Goal: Find specific page/section: Find specific page/section

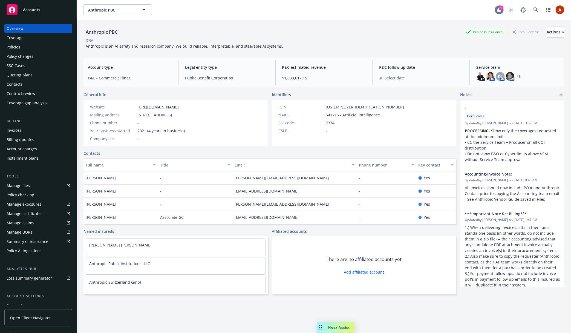
click at [502, 11] on div at bounding box center [499, 9] width 9 height 9
